Goal: Download file/media

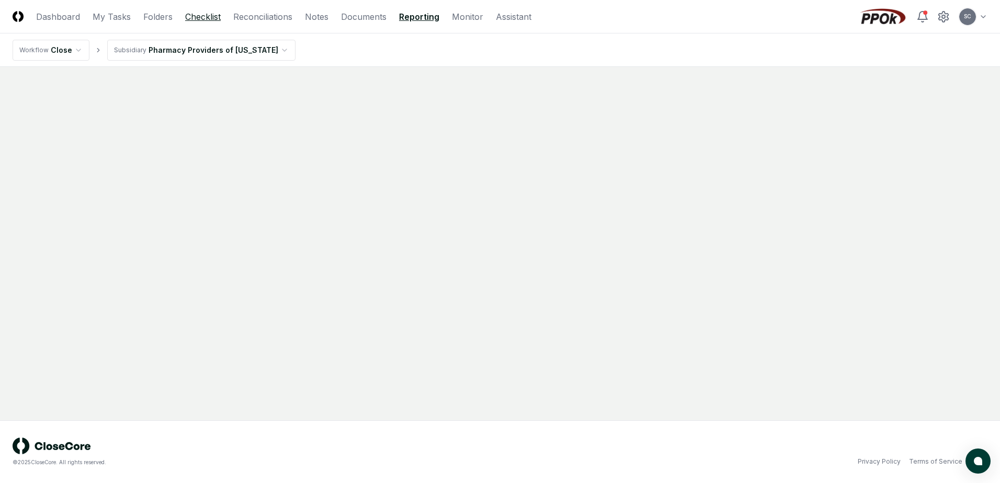
click at [205, 18] on link "Checklist" at bounding box center [203, 16] width 36 height 13
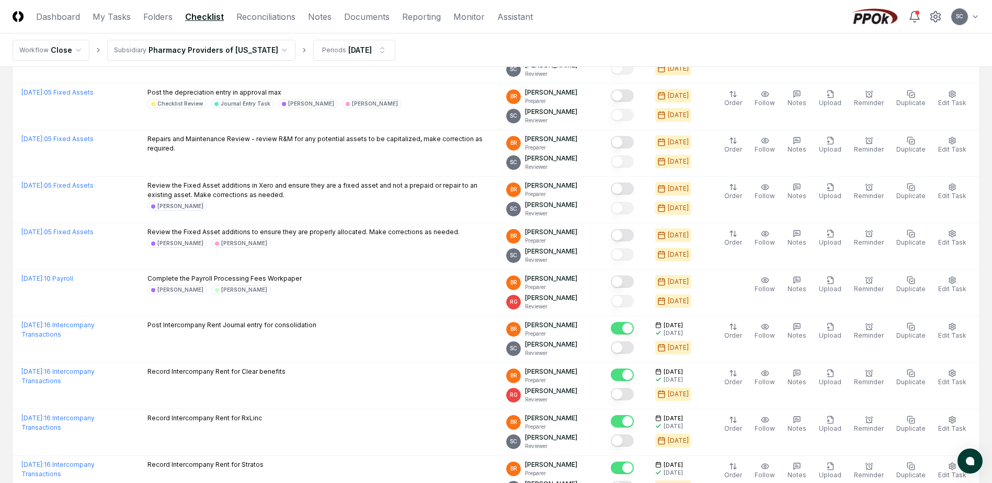
scroll to position [1149, 0]
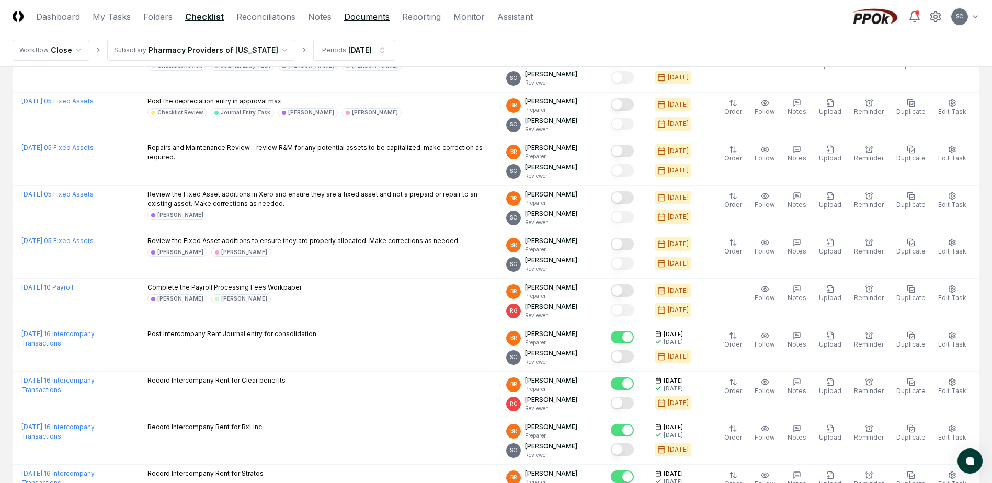
click at [361, 18] on link "Documents" at bounding box center [367, 16] width 46 height 13
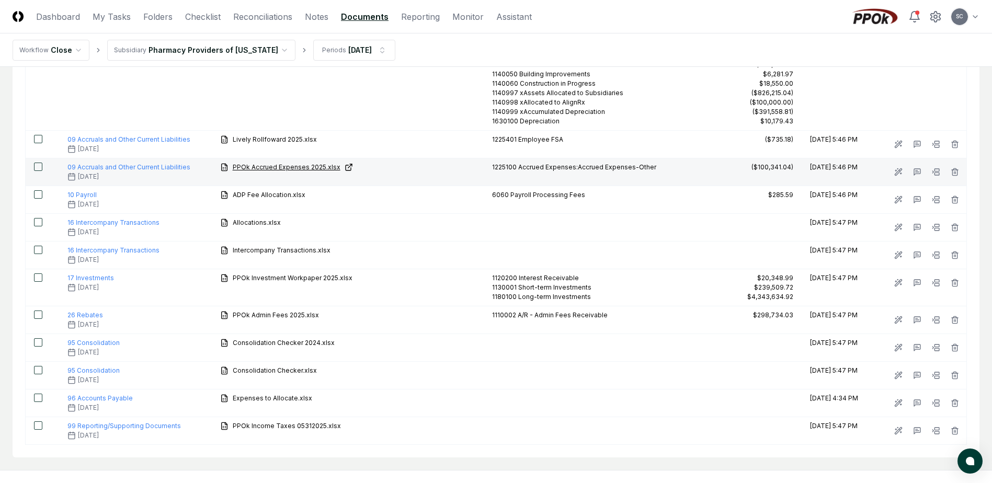
scroll to position [366, 0]
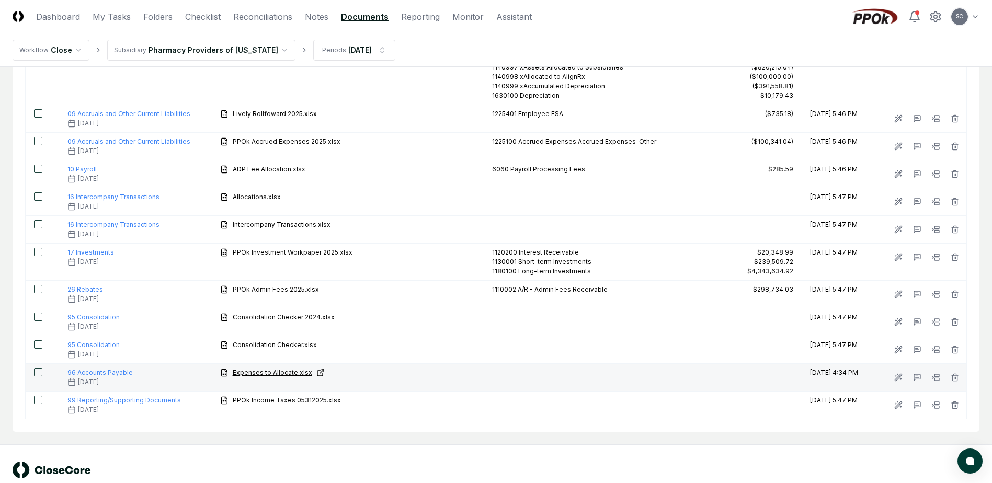
click at [263, 372] on span "Expenses to Allocate.xlsx" at bounding box center [273, 372] width 80 height 9
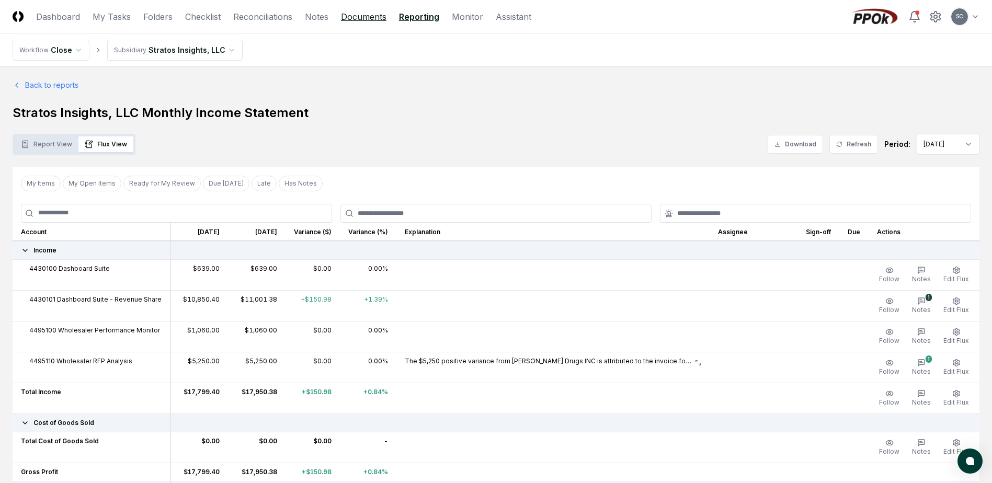
click at [365, 19] on link "Documents" at bounding box center [364, 16] width 46 height 13
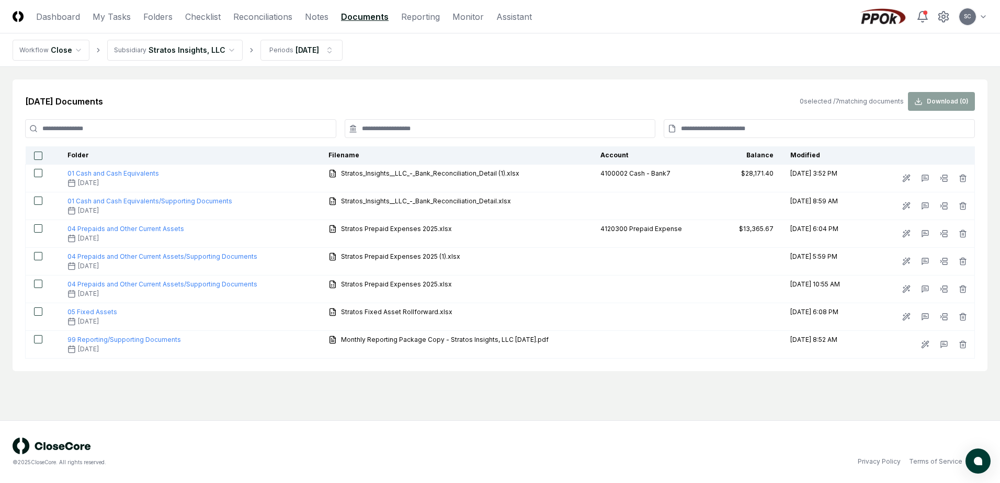
click at [164, 52] on html "CloseCore Dashboard My Tasks Folders Checklist Reconciliations Notes Documents …" at bounding box center [500, 241] width 1000 height 483
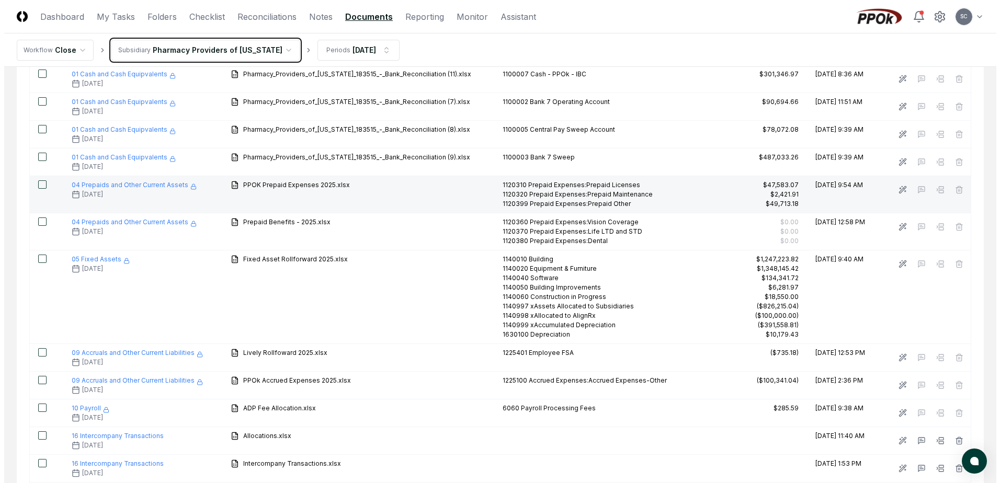
scroll to position [366, 0]
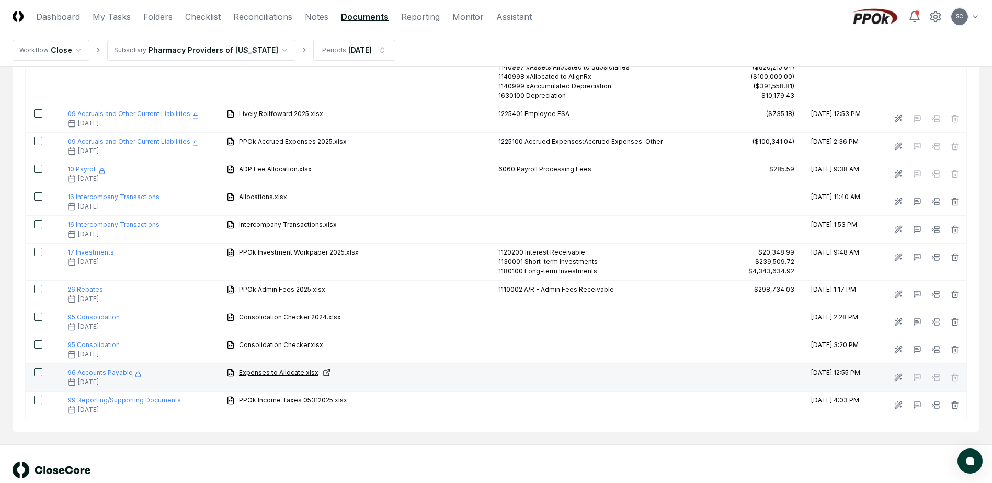
click at [270, 374] on span "Expenses to Allocate.xlsx" at bounding box center [279, 372] width 80 height 9
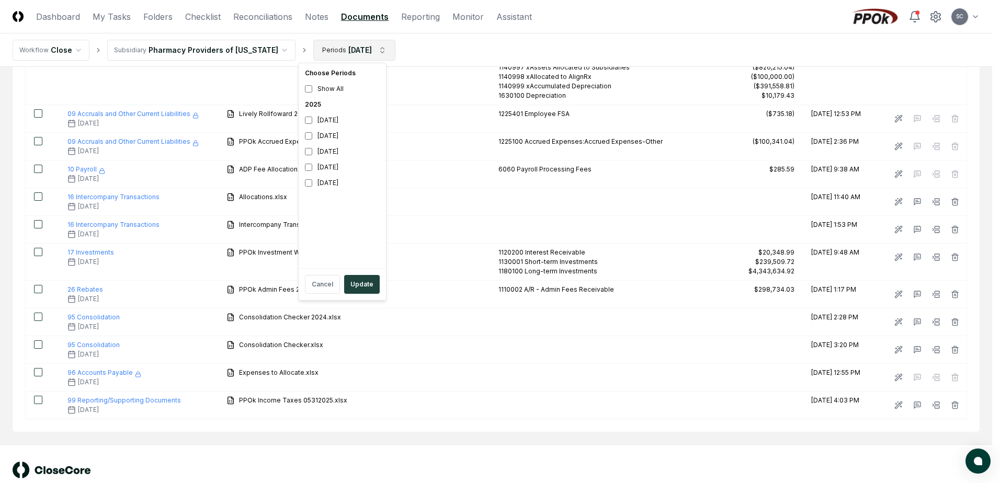
click at [331, 49] on html "CloseCore Dashboard My Tasks Folders Checklist Reconciliations Notes Documents …" at bounding box center [500, 71] width 1000 height 874
click at [320, 132] on div "[DATE]" at bounding box center [342, 136] width 83 height 16
click at [321, 150] on div "July 2025" at bounding box center [342, 152] width 83 height 16
click at [356, 285] on button "Update" at bounding box center [362, 284] width 36 height 19
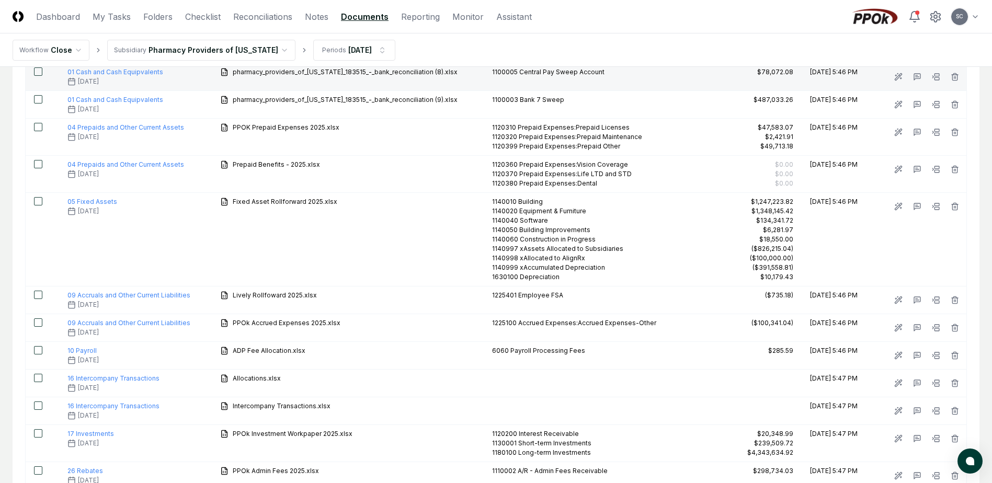
scroll to position [366, 0]
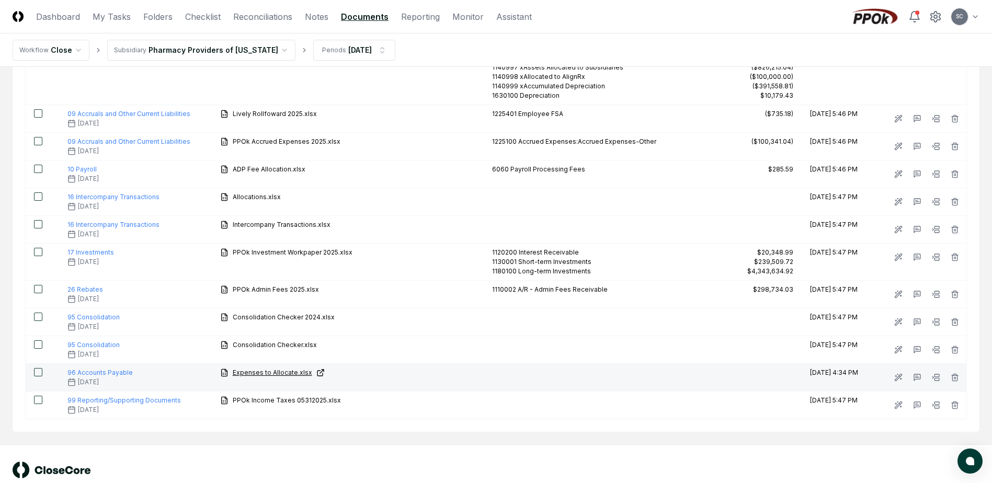
click at [259, 372] on span "Expenses to Allocate.xlsx" at bounding box center [273, 372] width 80 height 9
